Goal: Register for event/course

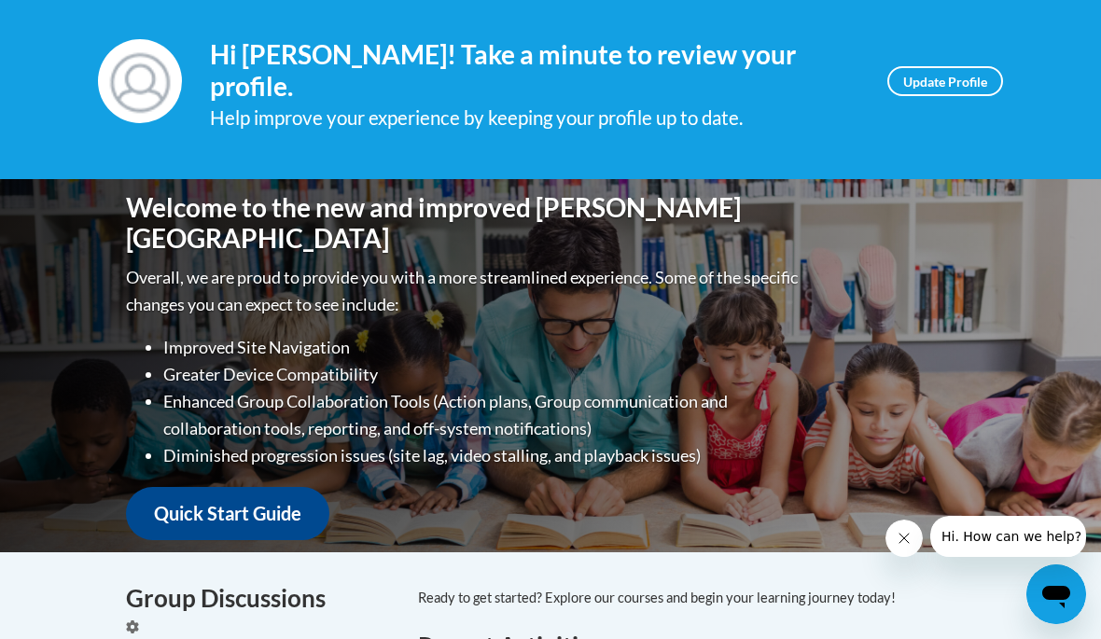
scroll to position [232, 0]
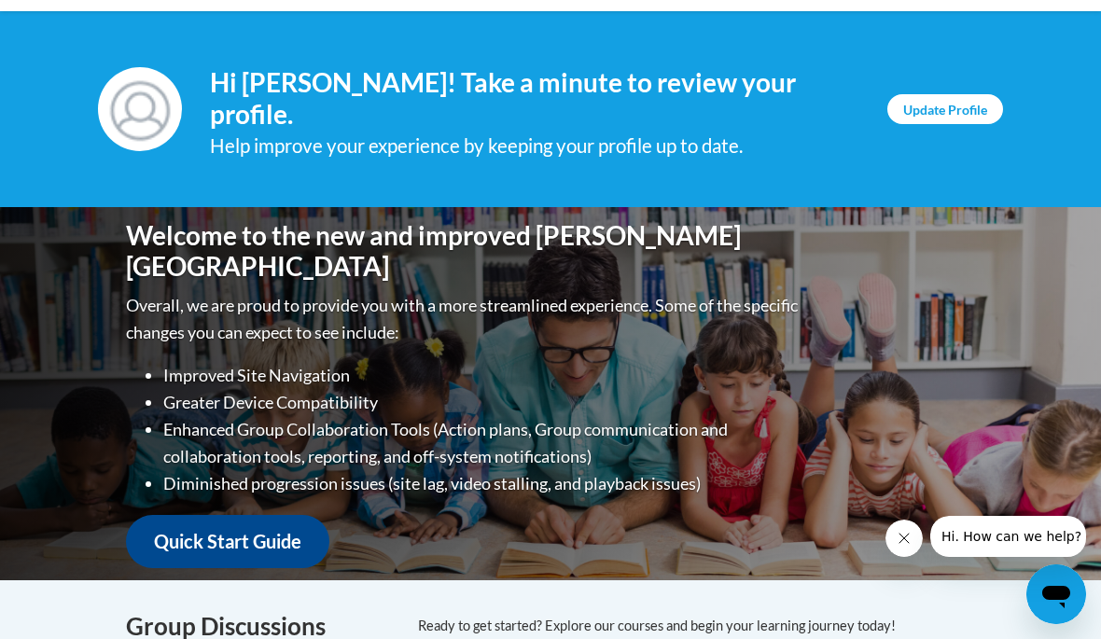
click at [969, 110] on link "Update Profile" at bounding box center [946, 109] width 116 height 30
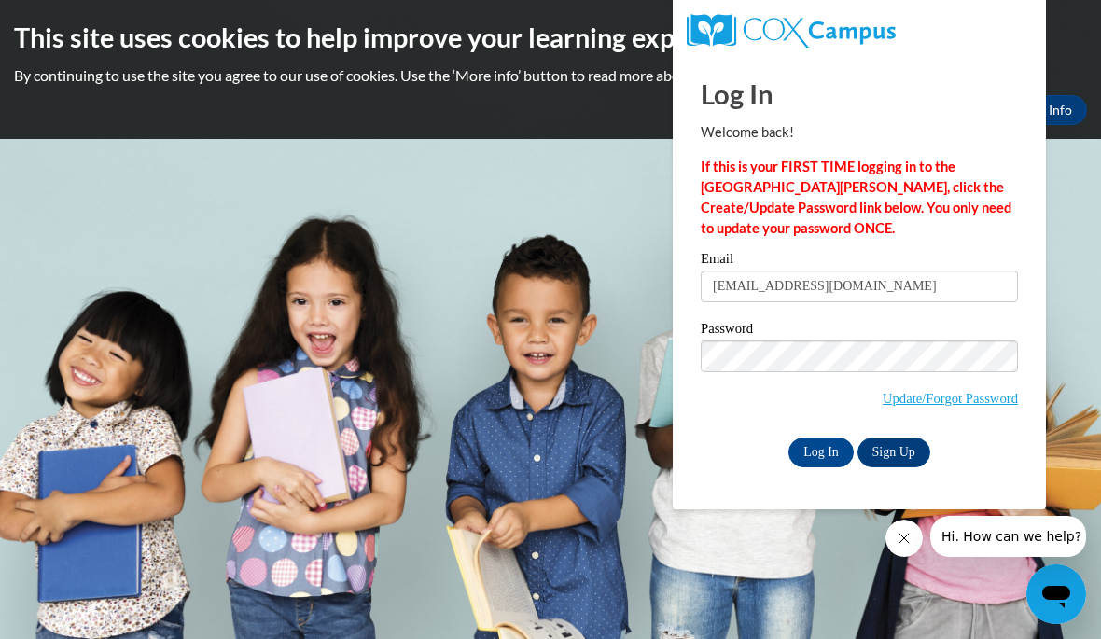
type input "allie030305@gmail.com"
click at [821, 451] on input "Log In" at bounding box center [821, 453] width 65 height 30
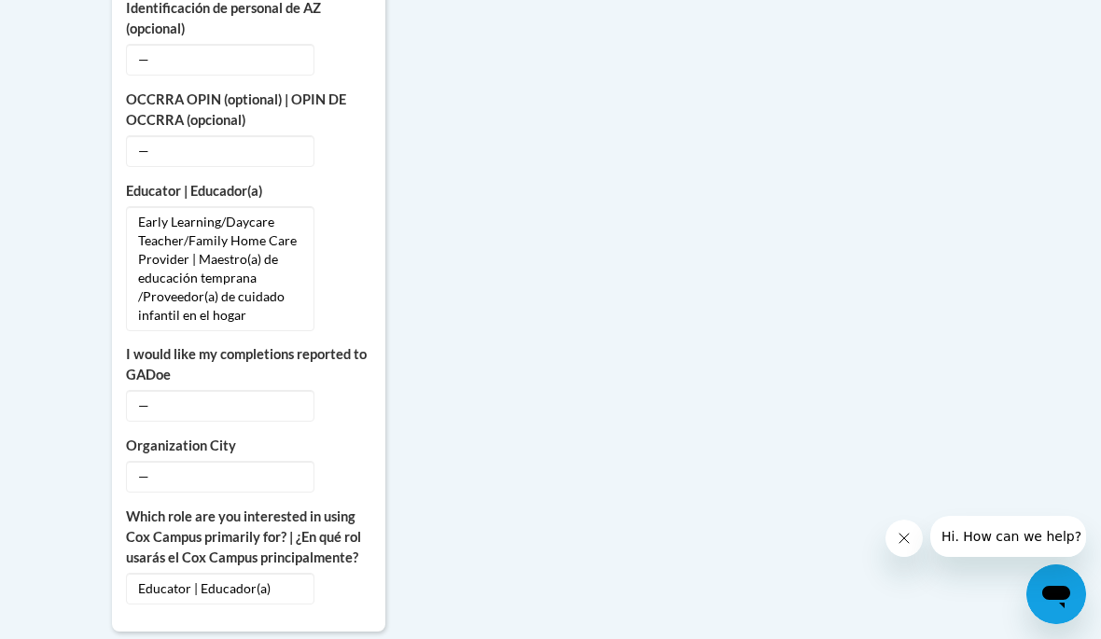
scroll to position [1344, 0]
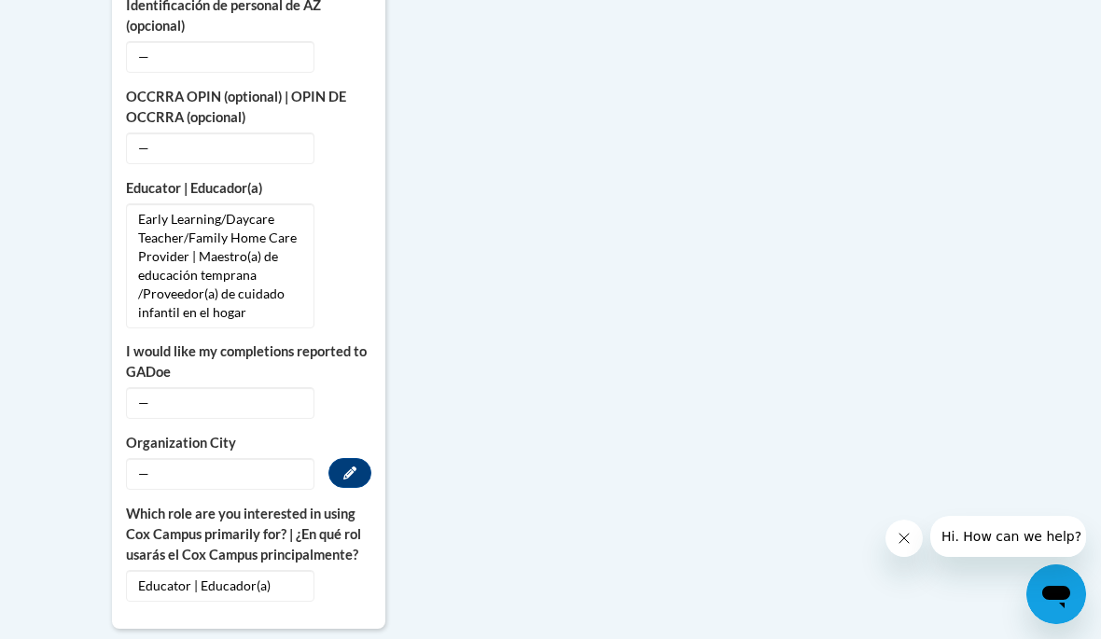
click at [238, 459] on span "—" at bounding box center [220, 474] width 189 height 32
click at [333, 459] on button "Edit" at bounding box center [350, 473] width 43 height 30
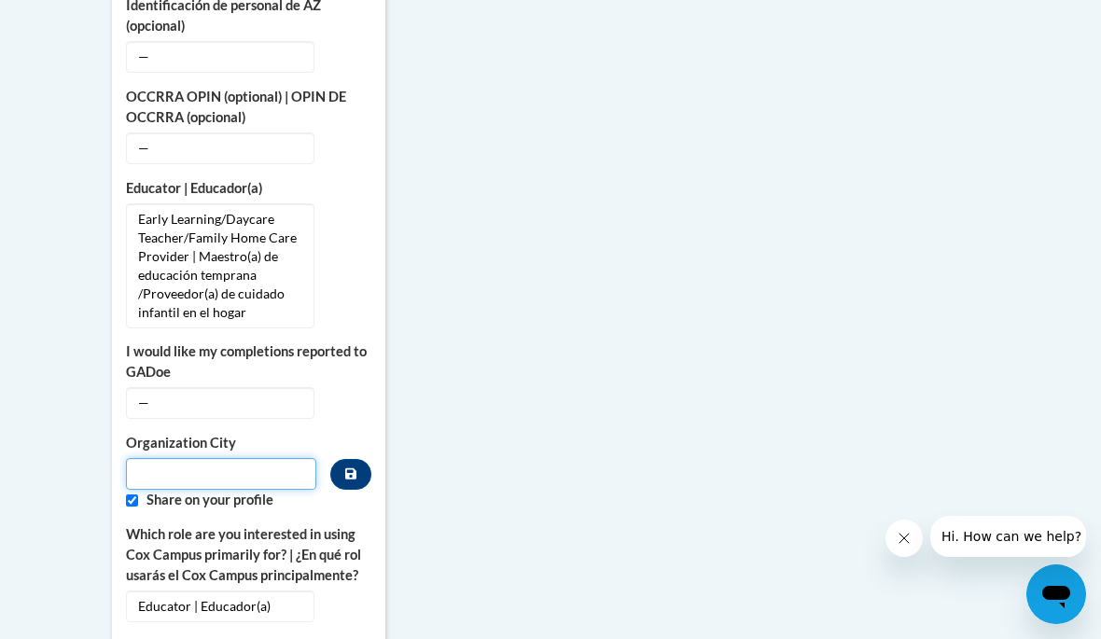
click at [253, 458] on input "Metadata input" at bounding box center [221, 474] width 190 height 32
type input "Mobile"
click at [979, 338] on div "More About Me Click or press to edit any of the profile fields below. Select mu…" at bounding box center [550, 176] width 905 height 1689
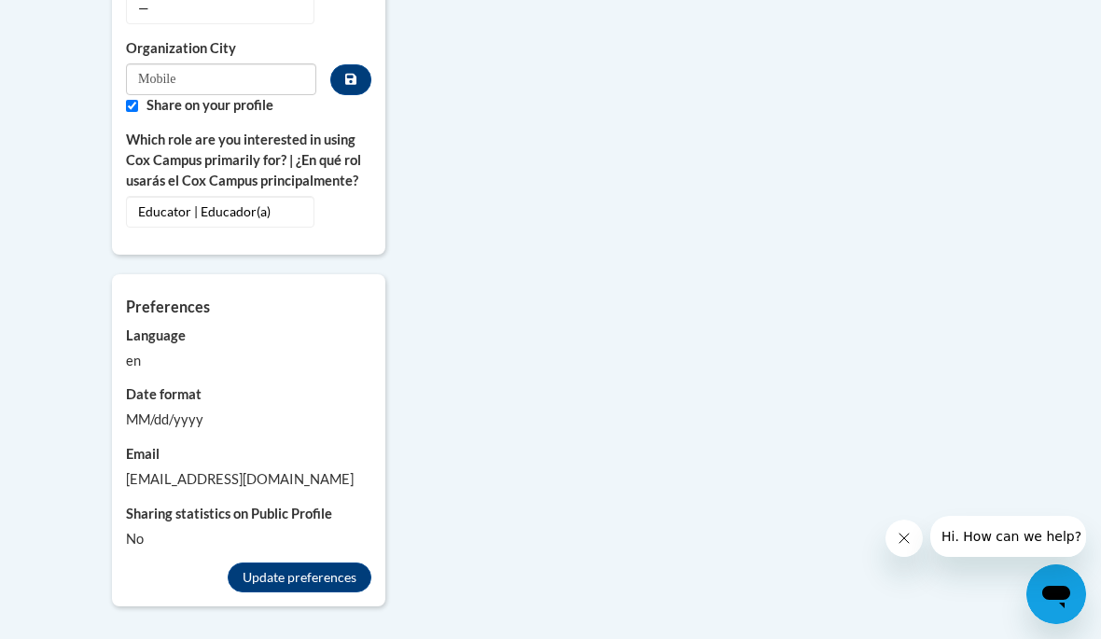
scroll to position [1751, 0]
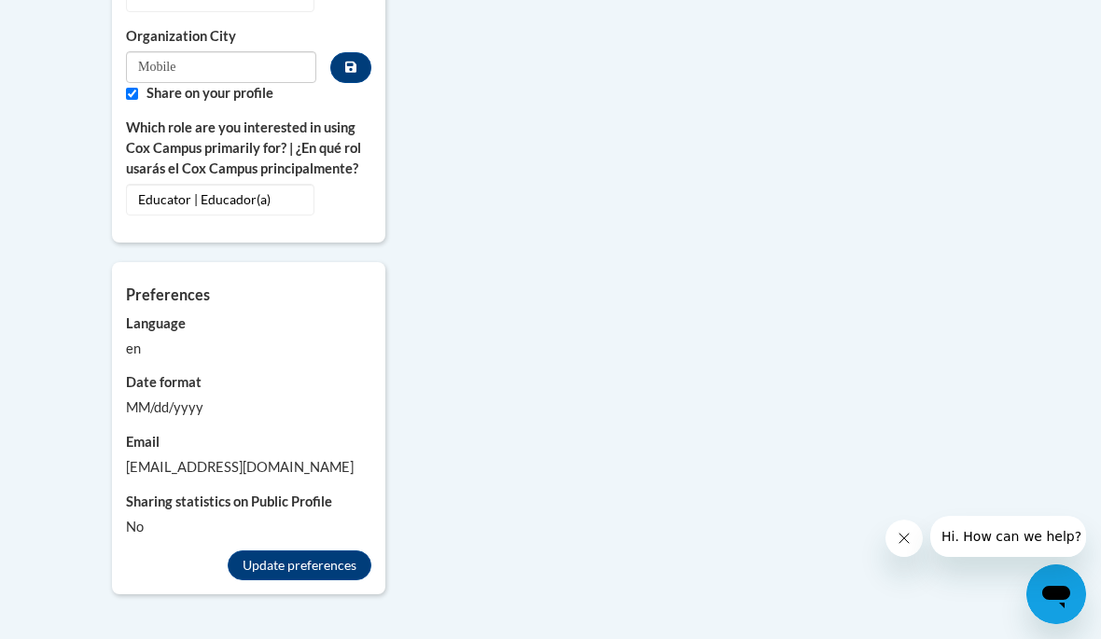
click at [261, 526] on div "Preferences Account preferences related to language, date formats and messages.…" at bounding box center [248, 413] width 273 height 302
click at [266, 551] on button "Update preferences" at bounding box center [300, 566] width 144 height 30
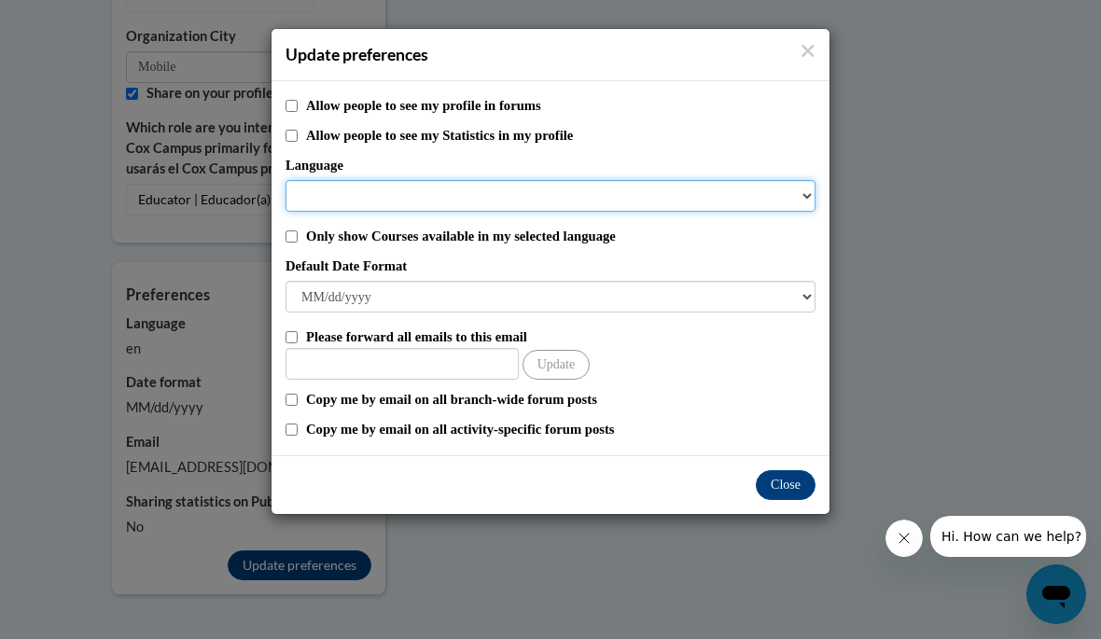
click at [778, 181] on select "Language" at bounding box center [551, 196] width 530 height 32
click at [787, 205] on select "Language" at bounding box center [551, 196] width 530 height 32
click at [663, 197] on select "Language" at bounding box center [551, 196] width 530 height 32
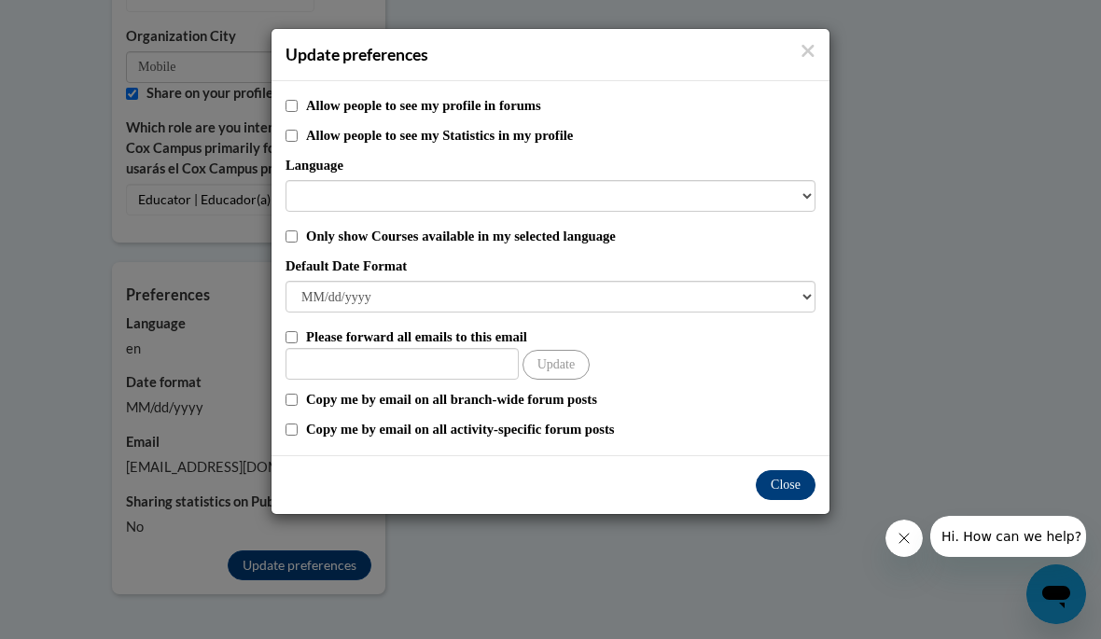
click at [797, 480] on button "Close" at bounding box center [786, 485] width 60 height 30
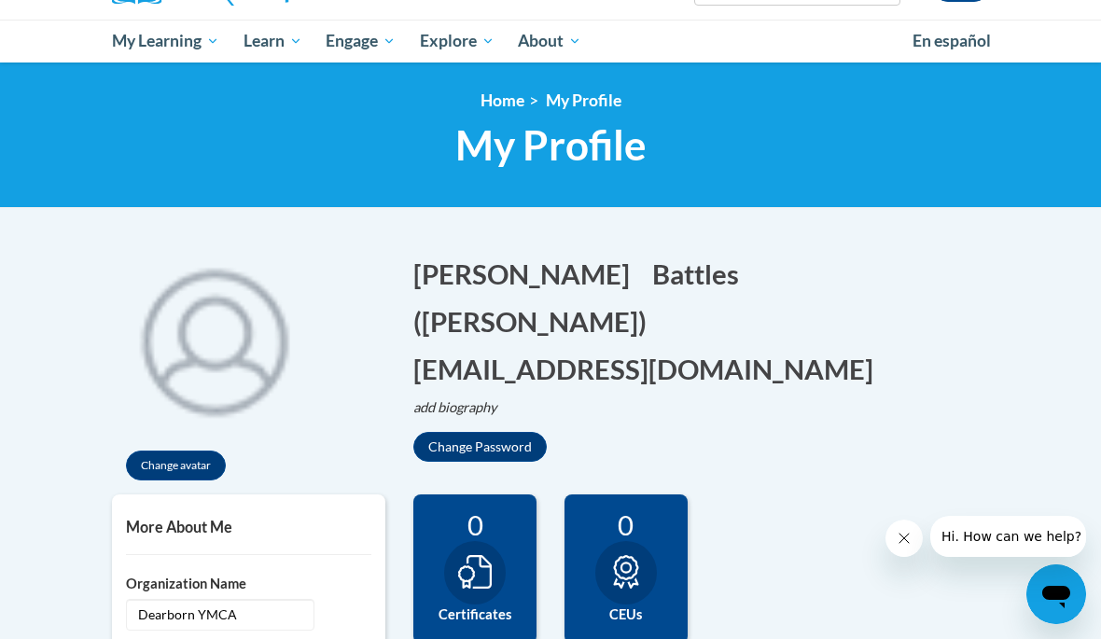
scroll to position [182, 0]
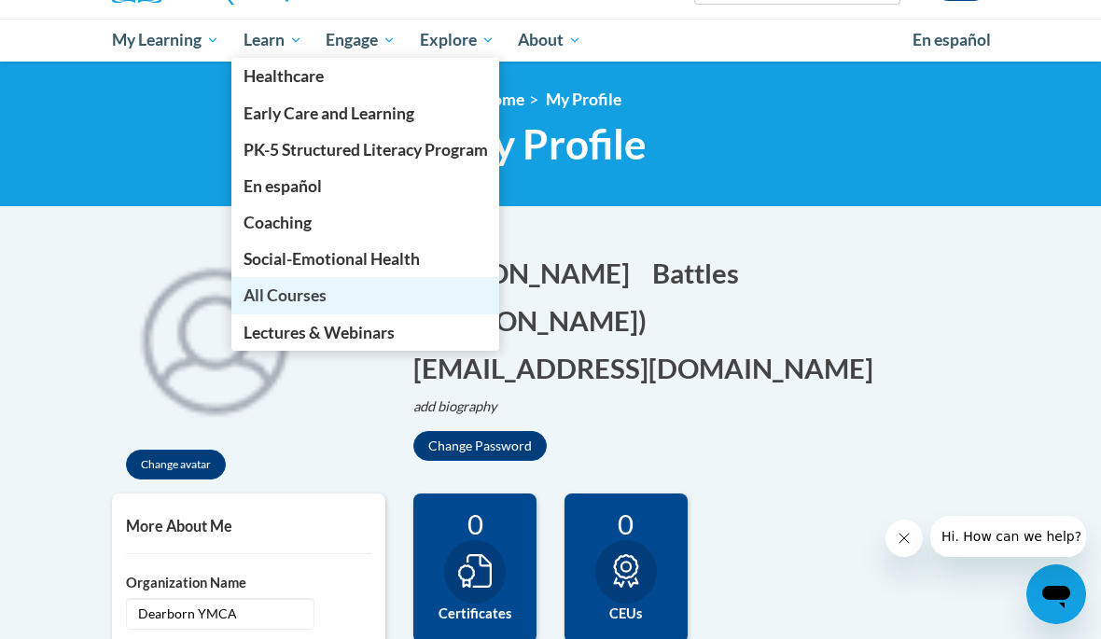
click at [267, 283] on link "All Courses" at bounding box center [365, 295] width 269 height 36
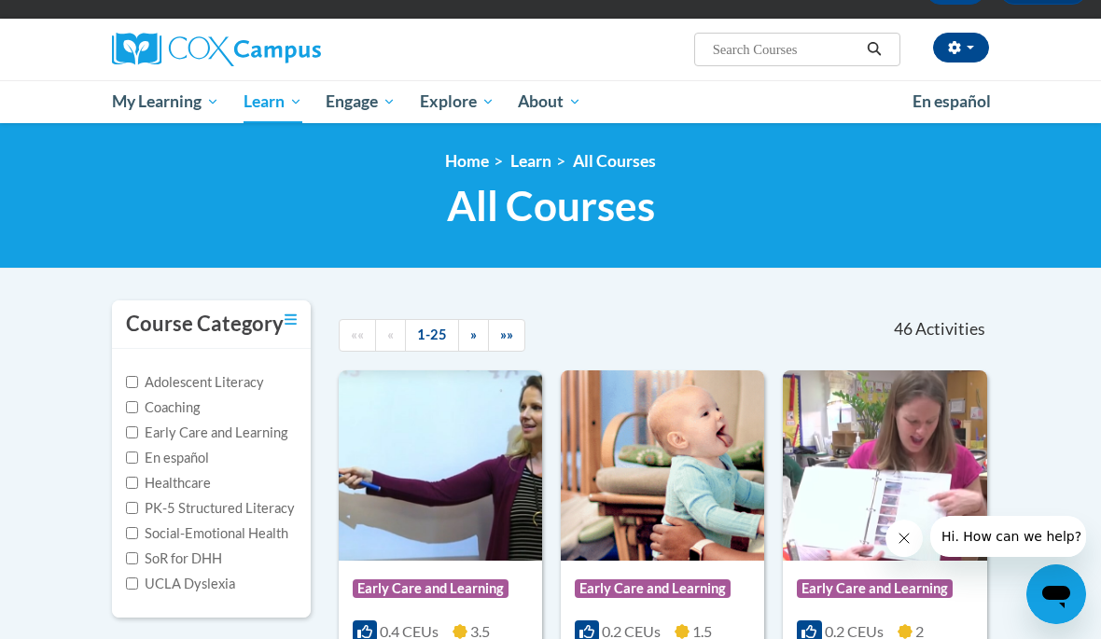
scroll to position [108, 0]
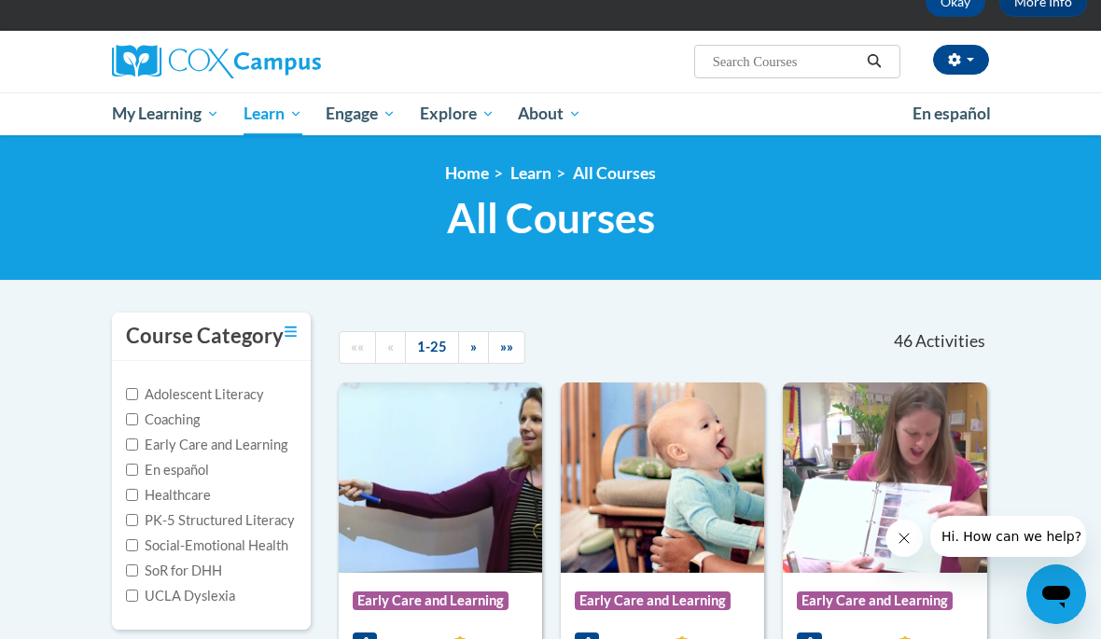
click at [133, 441] on input "Early Care and Learning" at bounding box center [132, 445] width 12 height 12
checkbox input "true"
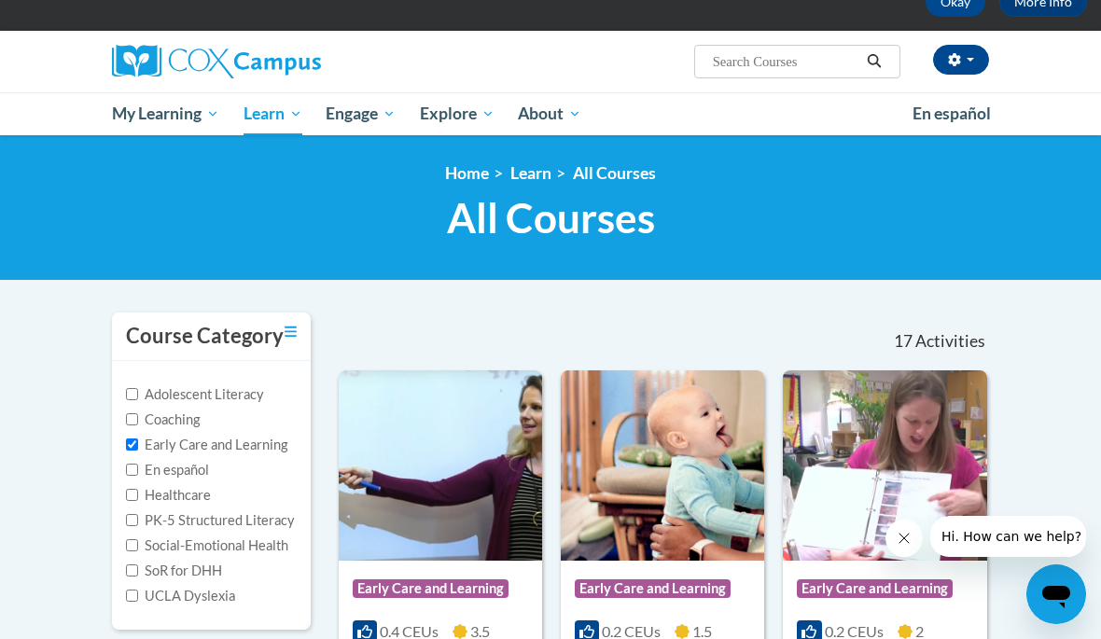
click at [773, 73] on input "Search..." at bounding box center [785, 61] width 149 height 22
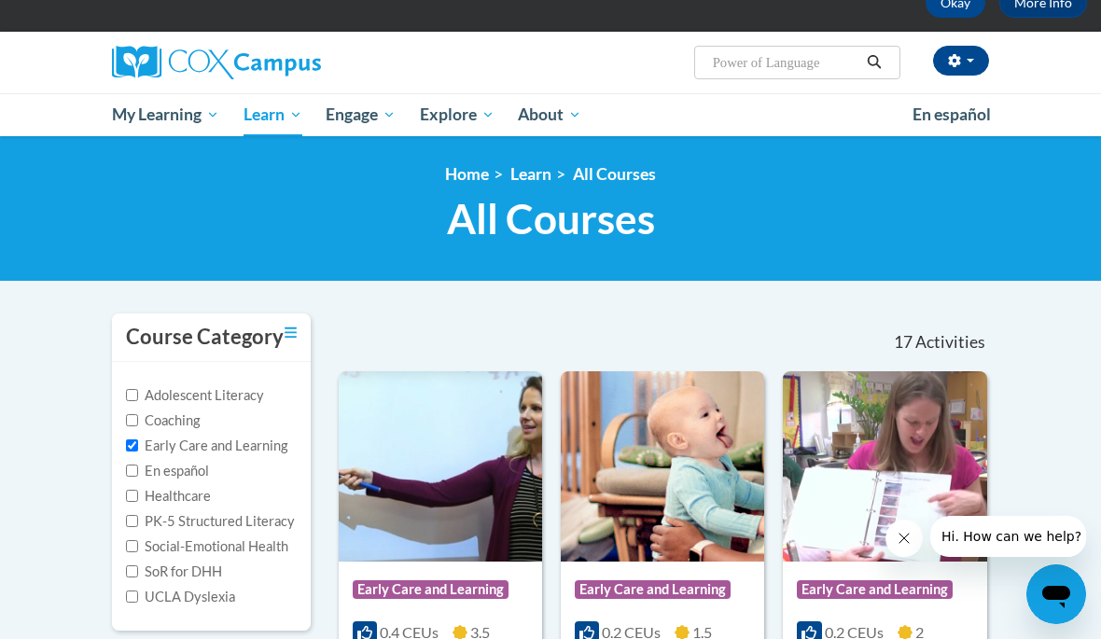
type input "Power of Language"
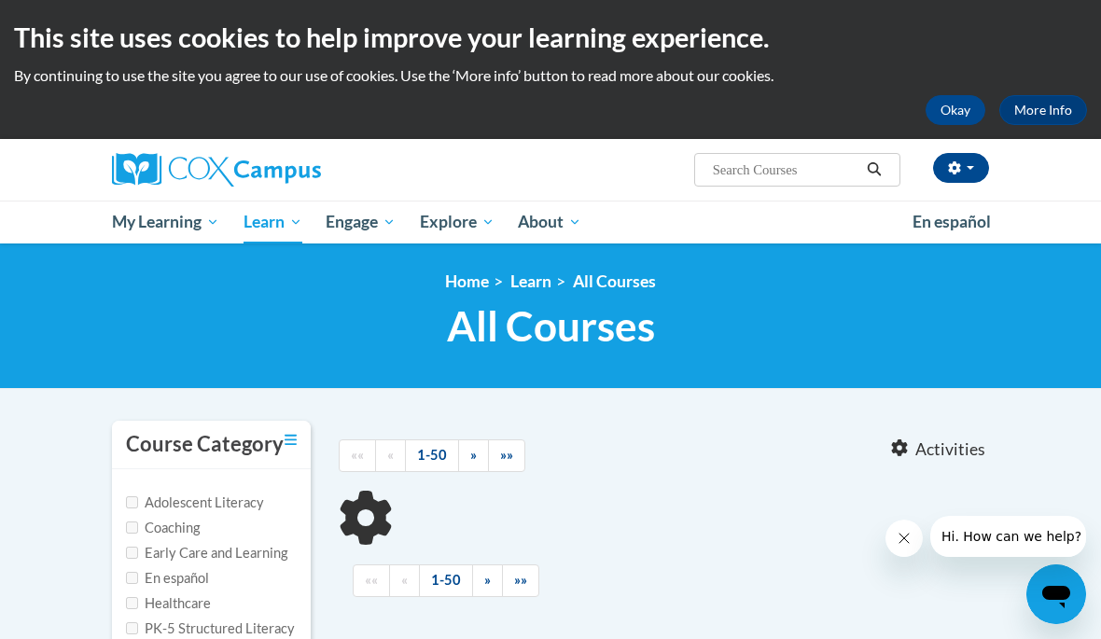
type input "Power of Language"
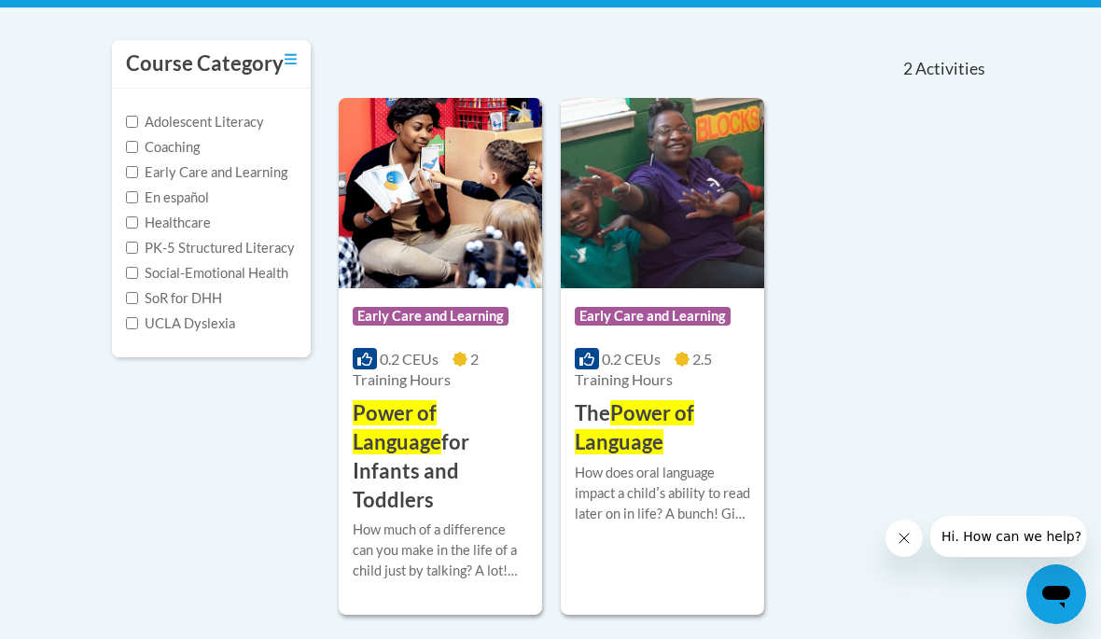
scroll to position [378, 0]
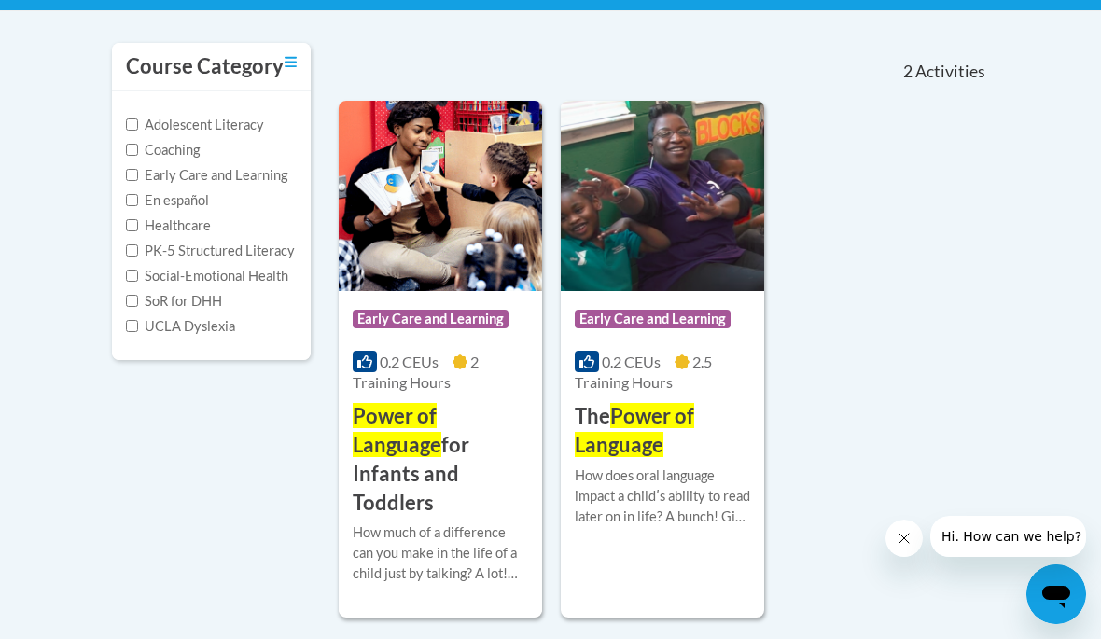
click at [649, 372] on span "2.5 Training Hours" at bounding box center [643, 372] width 137 height 38
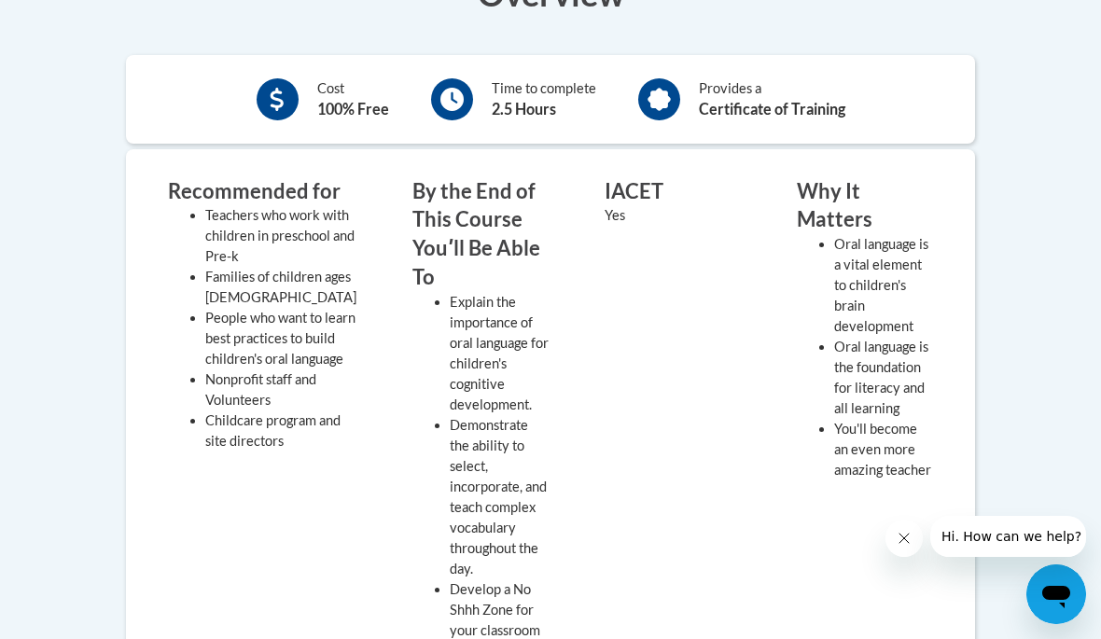
scroll to position [652, 0]
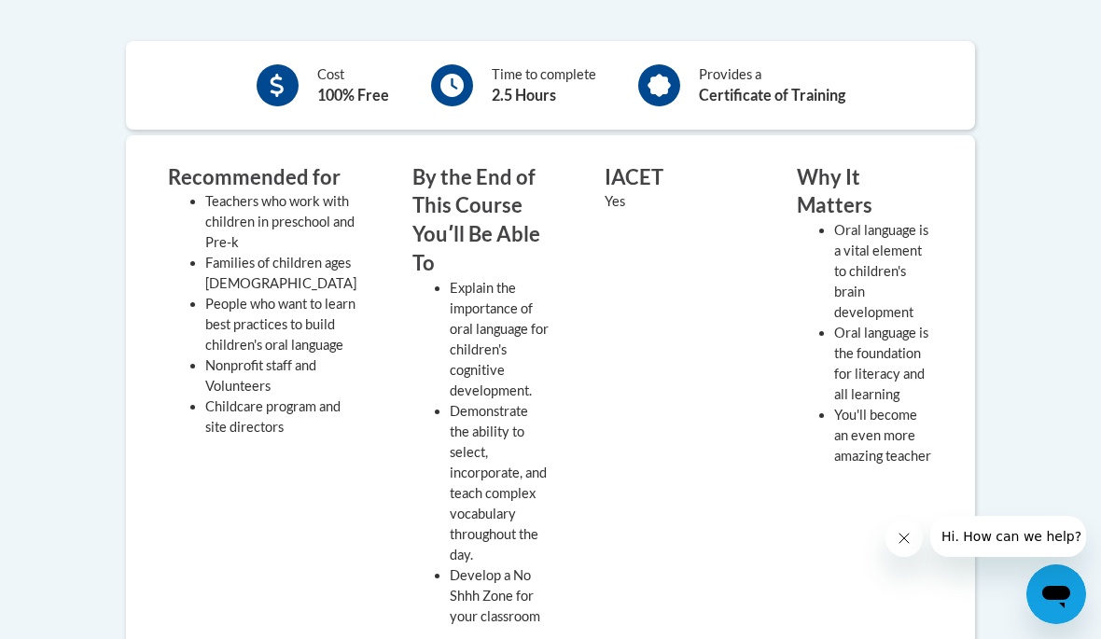
click at [691, 638] on div "Recommended for Teachers who work with children in preschool and Pre-k Families…" at bounding box center [550, 515] width 821 height 705
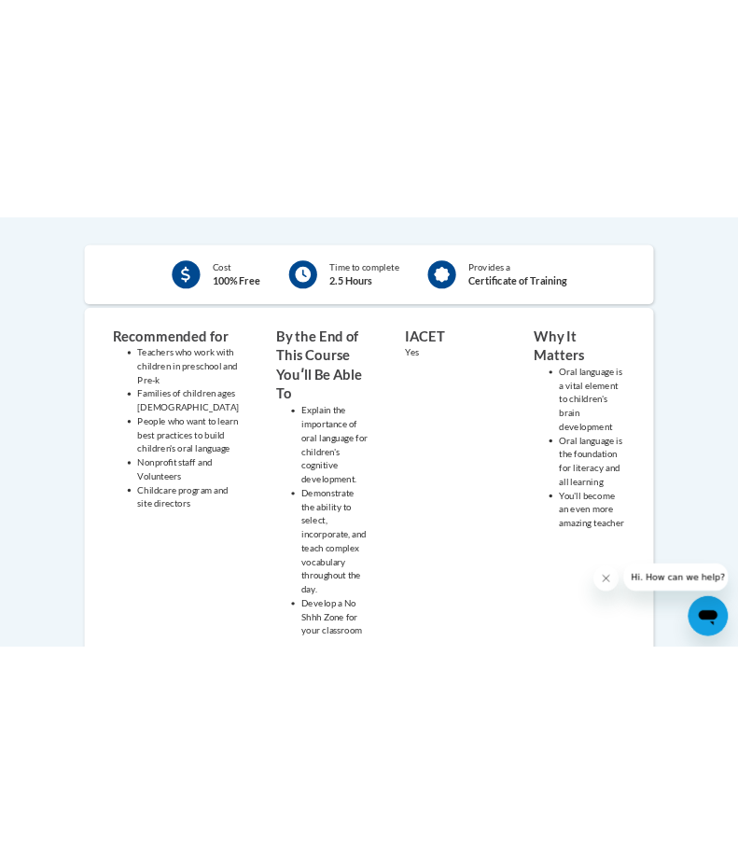
scroll to position [745, 0]
